Goal: Task Accomplishment & Management: Use online tool/utility

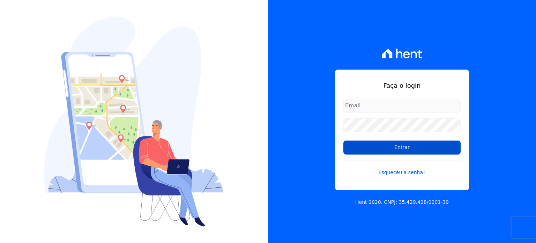
type input "[PERSON_NAME][EMAIL_ADDRESS][DOMAIN_NAME]"
click at [392, 147] on input "Entrar" at bounding box center [402, 147] width 117 height 14
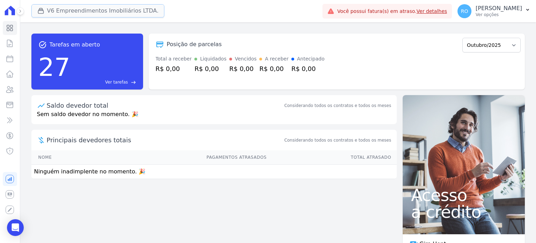
click at [43, 11] on icon "button" at bounding box center [40, 10] width 5 height 5
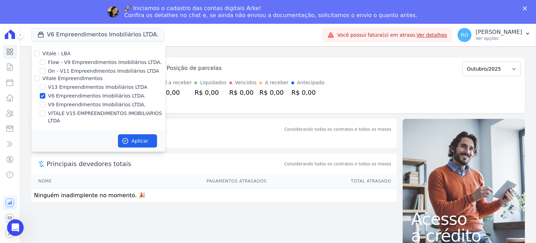
click at [57, 86] on label "V13 Empreendimentos Imobiliários LTDA" at bounding box center [97, 86] width 99 height 7
click at [45, 86] on input "V13 Empreendimentos Imobiliários LTDA" at bounding box center [43, 87] width 6 height 6
checkbox input "true"
click at [55, 98] on label "V6 Empreendimentos Imobiliários LTDA." at bounding box center [97, 95] width 98 height 7
click at [45, 98] on input "V6 Empreendimentos Imobiliários LTDA." at bounding box center [43, 96] width 6 height 6
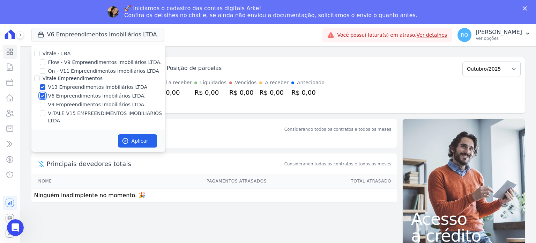
checkbox input "false"
click at [57, 110] on label "VITALE V15 EMPREENDIMENTOS IMOBILIARIOS LTDA" at bounding box center [106, 117] width 117 height 15
click at [45, 110] on input "VITALE V15 EMPREENDIMENTOS IMOBILIARIOS LTDA" at bounding box center [43, 113] width 6 height 6
checkbox input "true"
click at [125, 137] on icon "button" at bounding box center [125, 140] width 7 height 7
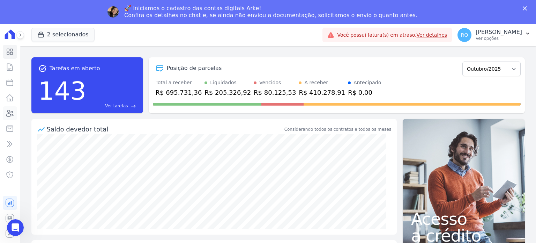
click at [14, 114] on icon at bounding box center [10, 113] width 8 height 8
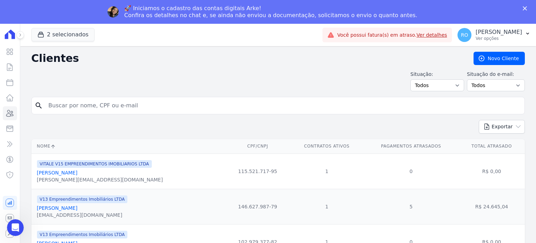
click at [69, 103] on input "search" at bounding box center [283, 105] width 478 height 14
type input "gisele"
